Goal: Task Accomplishment & Management: Use online tool/utility

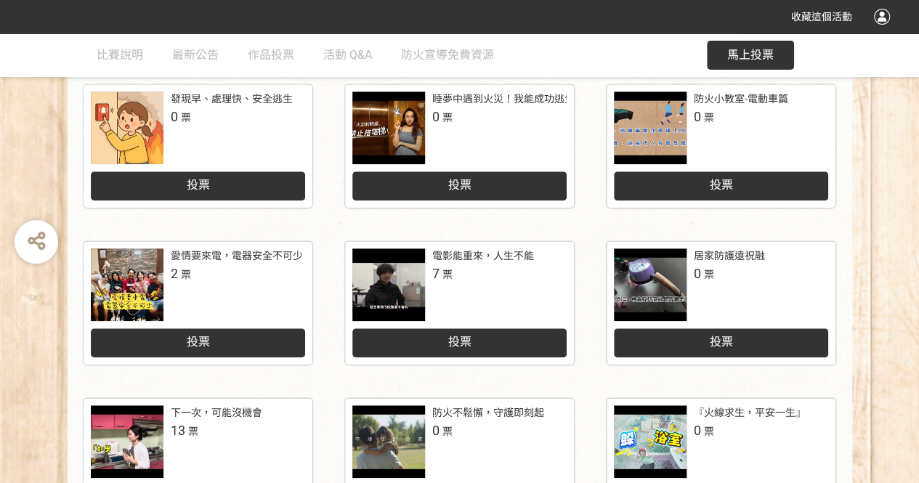
scroll to position [581, 0]
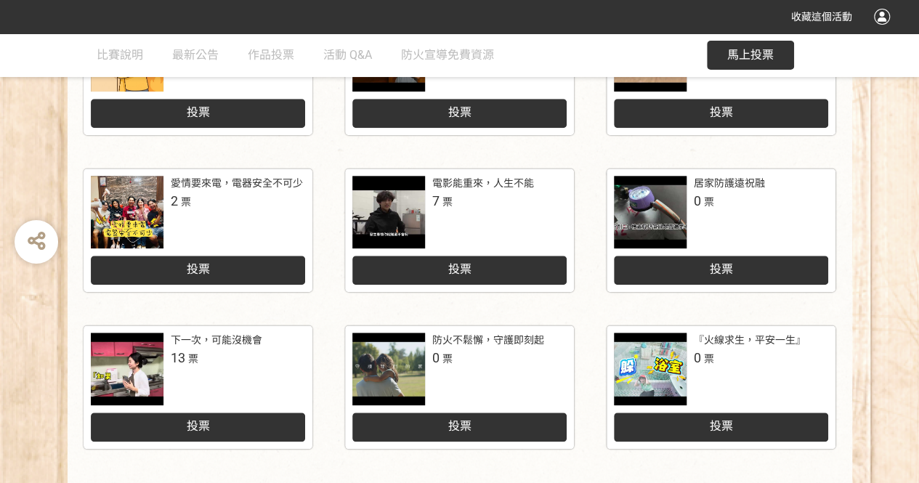
click at [534, 261] on div "投票" at bounding box center [459, 270] width 214 height 29
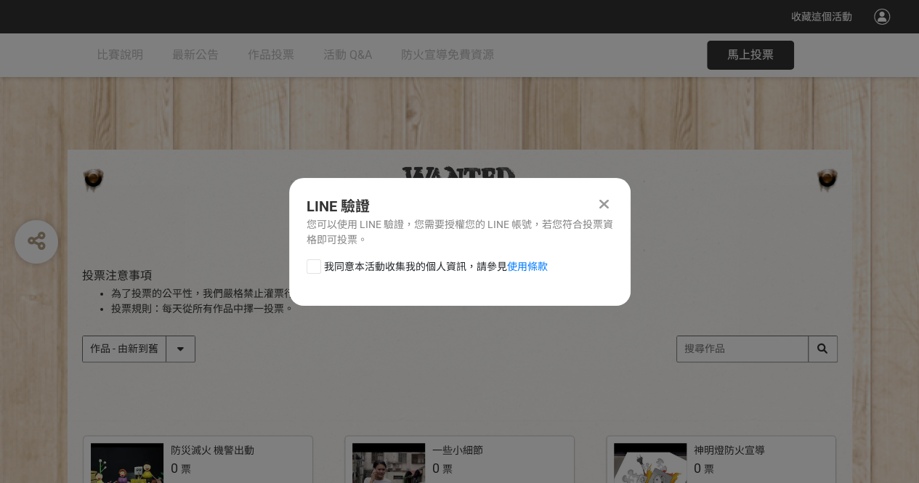
scroll to position [0, 0]
click at [321, 250] on div "LINE 驗證 您可以使用 LINE 驗證，您需要授權您的 LINE 帳號，若您符合投票資格即可投票。 我同意本活動收集我的個人資訊，請參見 使用條款" at bounding box center [459, 242] width 341 height 128
click at [316, 261] on div at bounding box center [313, 266] width 15 height 15
checkbox input "true"
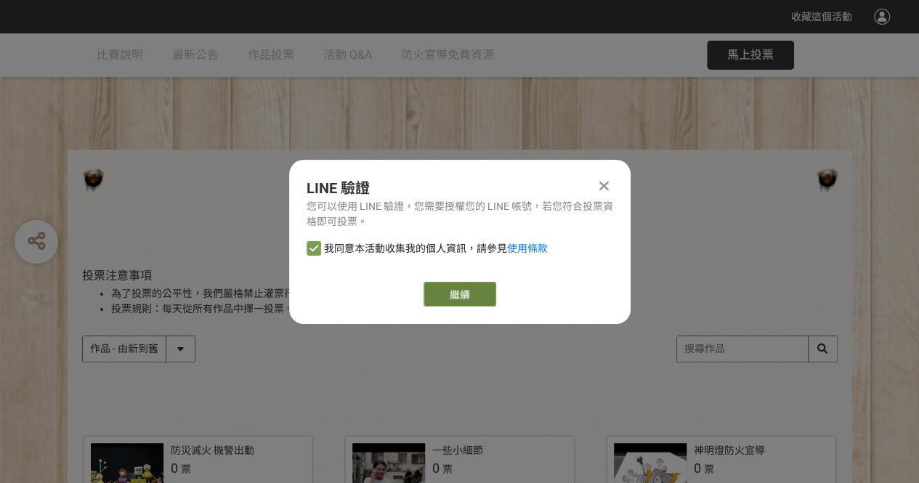
click at [475, 290] on link "繼續" at bounding box center [459, 294] width 73 height 25
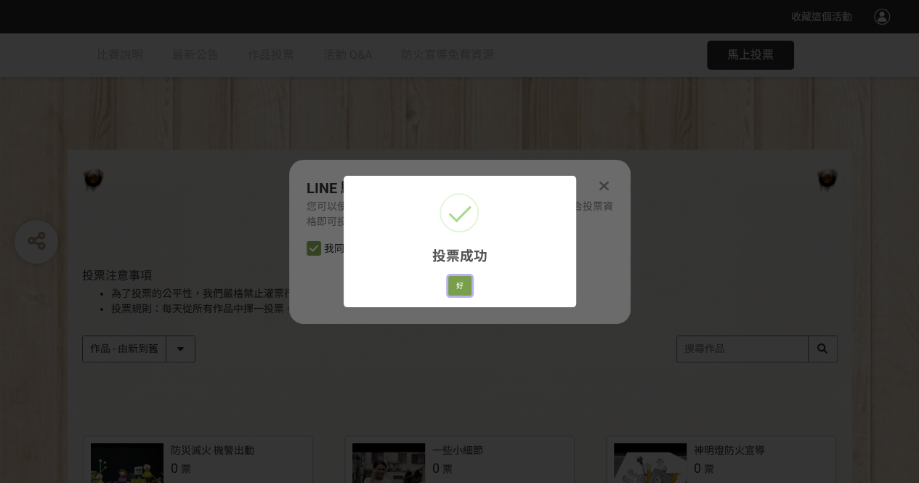
click at [463, 289] on button "好" at bounding box center [459, 286] width 23 height 20
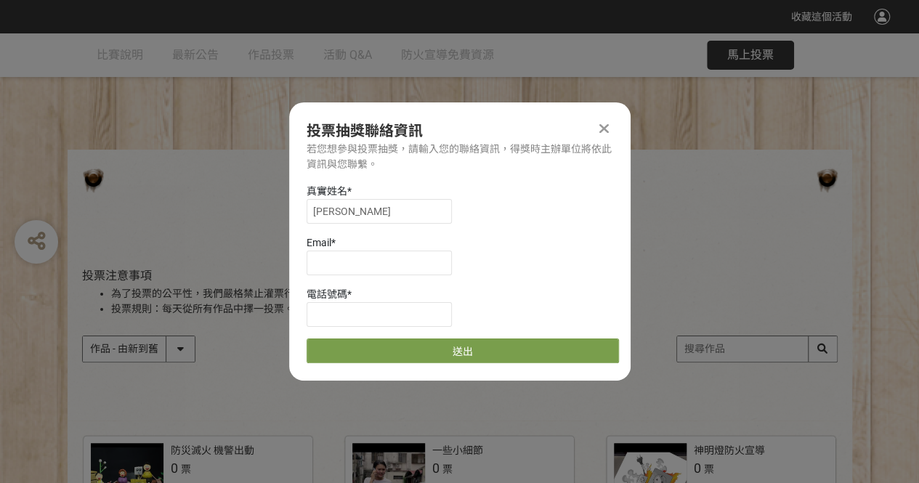
click at [609, 125] on div at bounding box center [604, 128] width 17 height 17
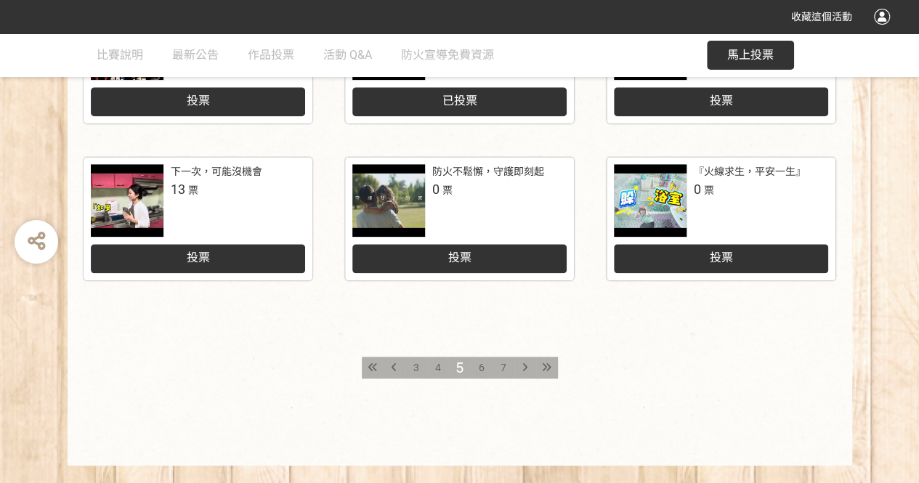
scroll to position [779, 0]
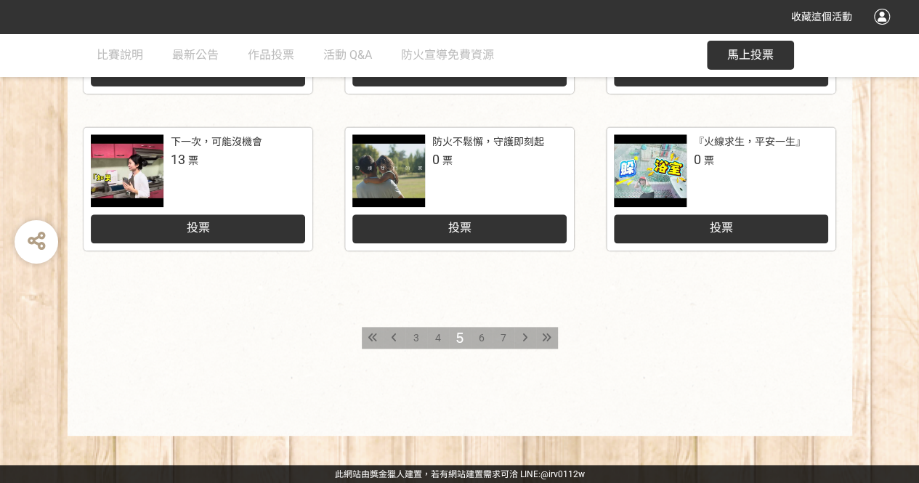
click at [502, 330] on div "7" at bounding box center [503, 338] width 22 height 22
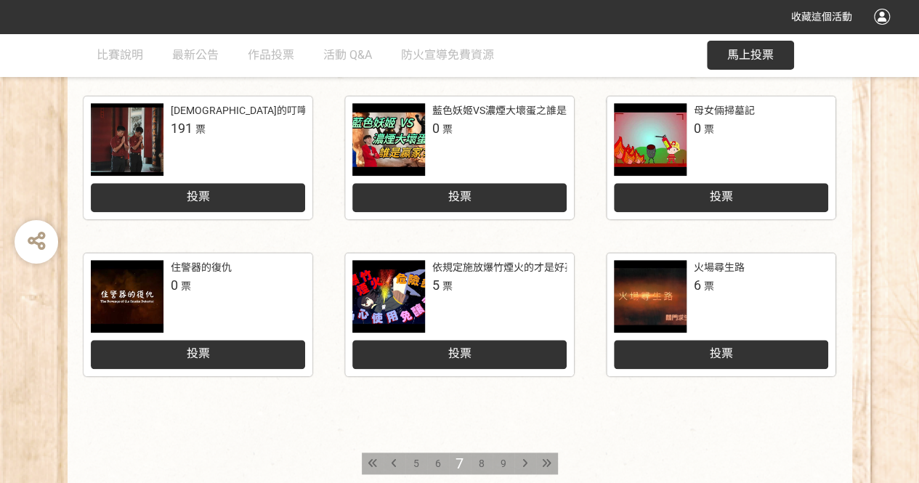
scroll to position [779, 0]
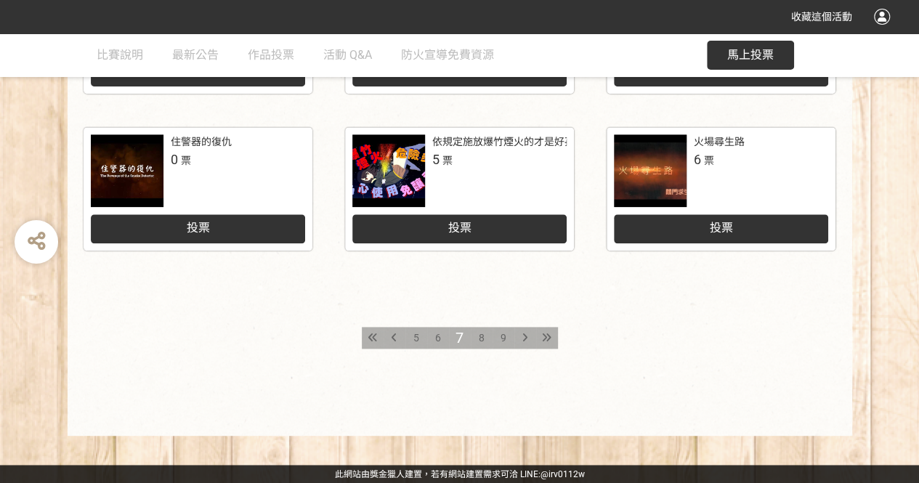
click at [375, 340] on icon at bounding box center [372, 338] width 9 height 10
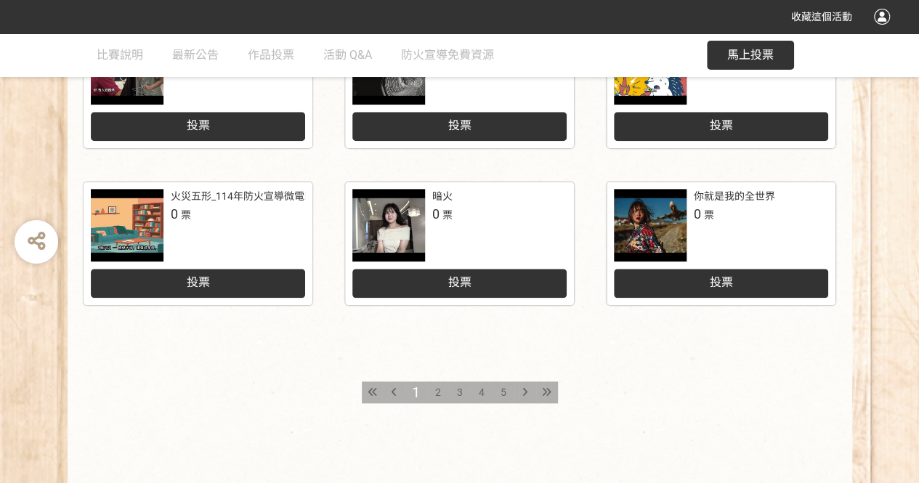
scroll to position [726, 0]
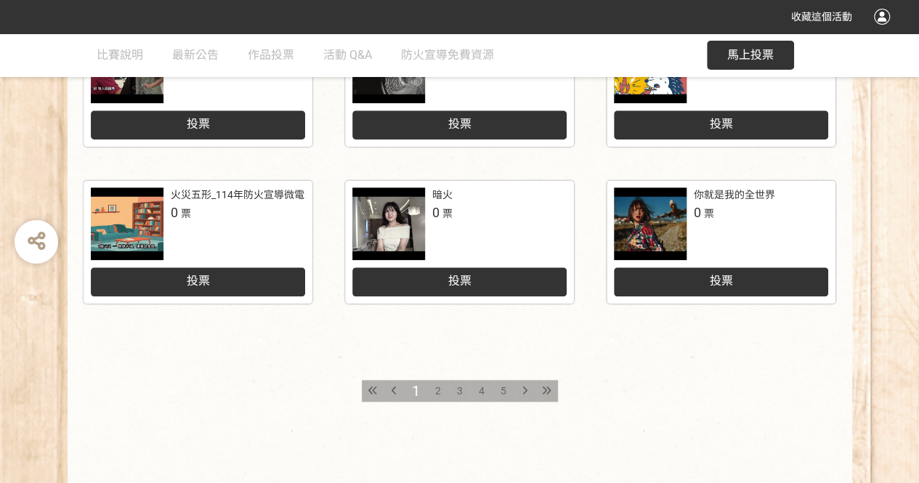
click at [439, 383] on div "2" at bounding box center [438, 391] width 22 height 22
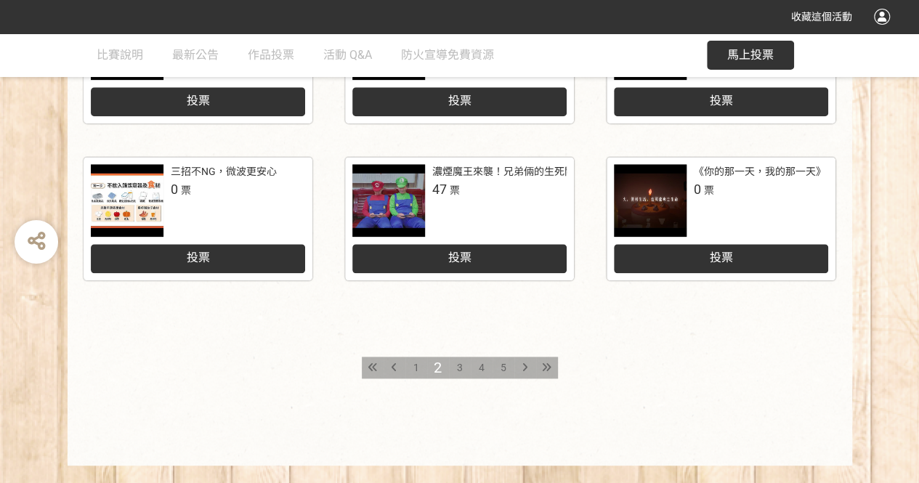
scroll to position [779, 0]
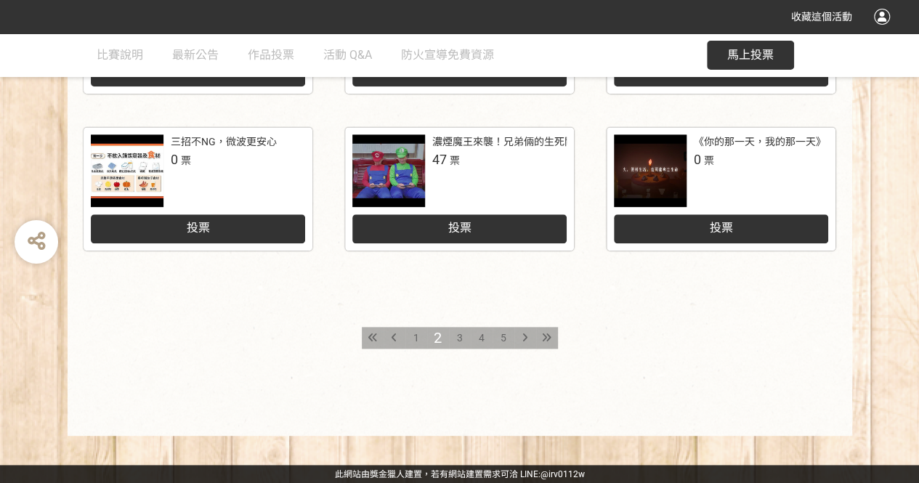
click at [460, 341] on span "3" at bounding box center [460, 338] width 6 height 12
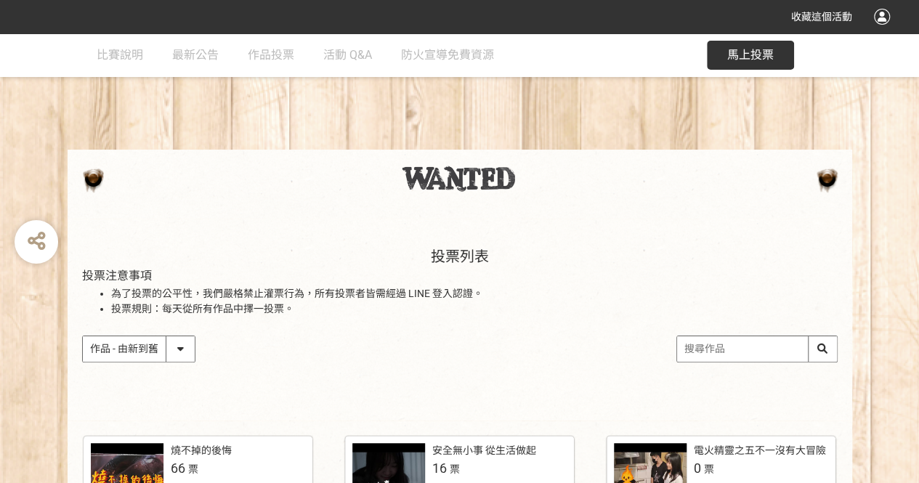
click at [187, 346] on select "作品 - 由新到舊 作品 - 由舊到新 票數 - 由多到少 票數 - 由少到多" at bounding box center [139, 348] width 112 height 25
select select "vote"
click at [83, 336] on select "作品 - 由新到舊 作品 - 由舊到新 票數 - 由多到少 票數 - 由少到多" at bounding box center [139, 348] width 112 height 25
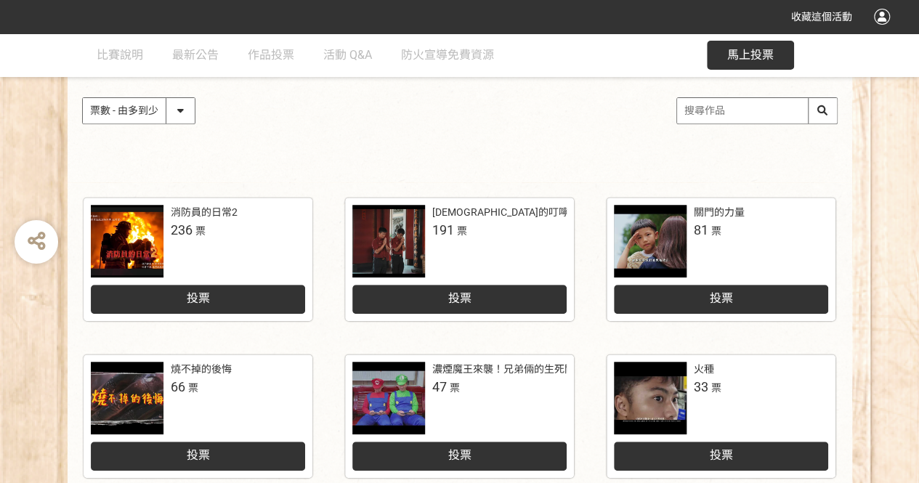
scroll to position [218, 0]
